Goal: Information Seeking & Learning: Learn about a topic

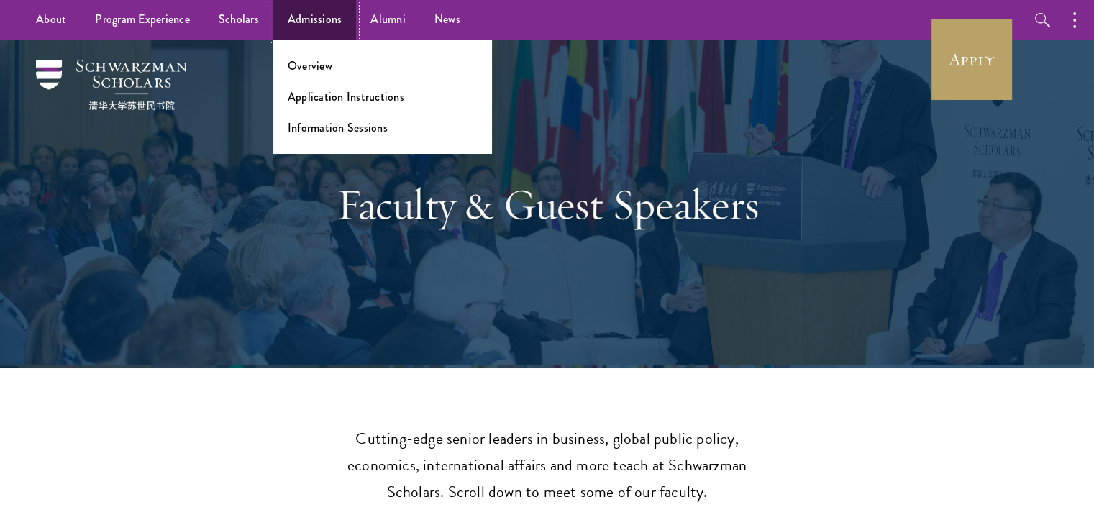
click at [310, 36] on link "Admissions" at bounding box center [314, 20] width 83 height 40
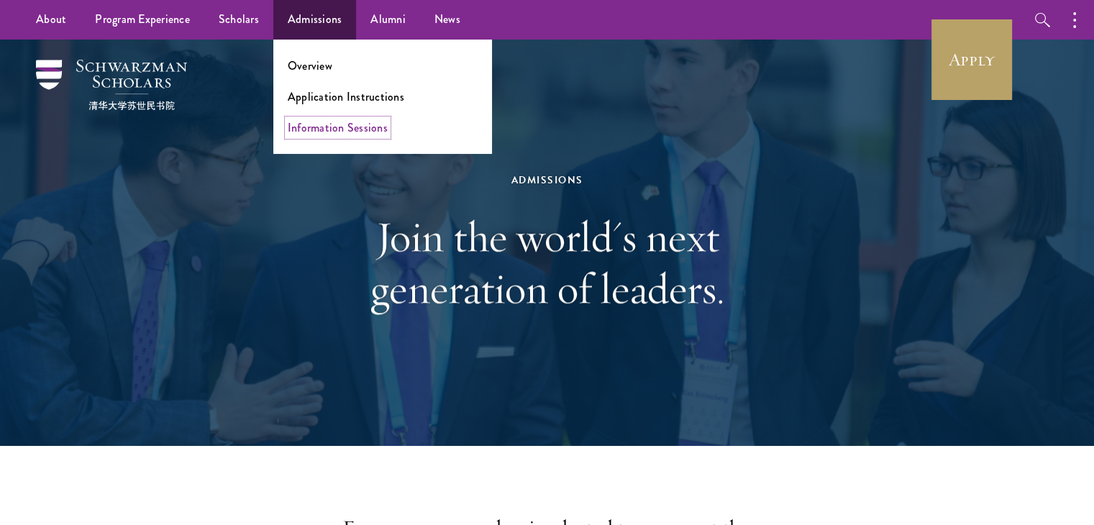
click at [334, 124] on link "Information Sessions" at bounding box center [338, 127] width 100 height 17
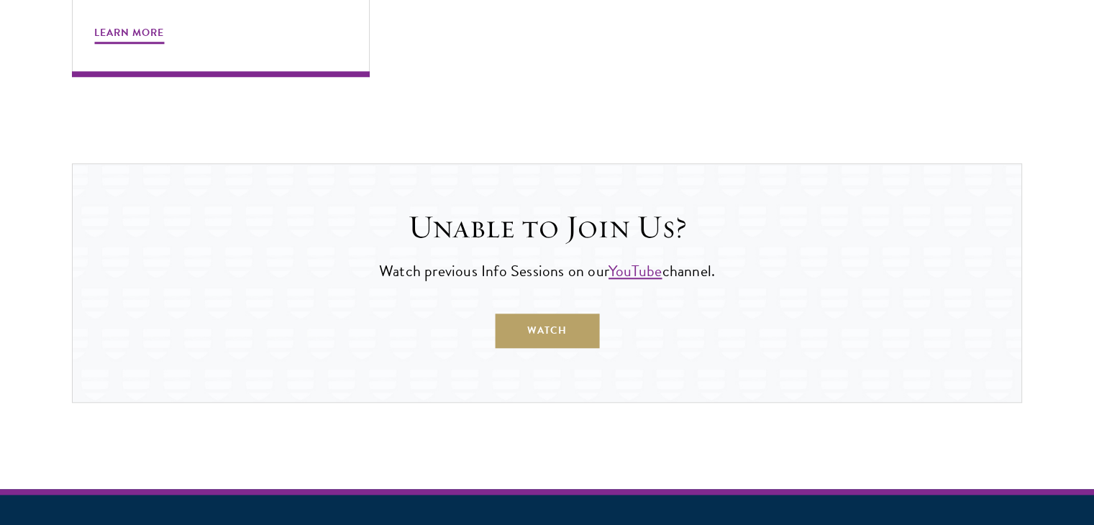
scroll to position [1441, 0]
